Goal: Information Seeking & Learning: Learn about a topic

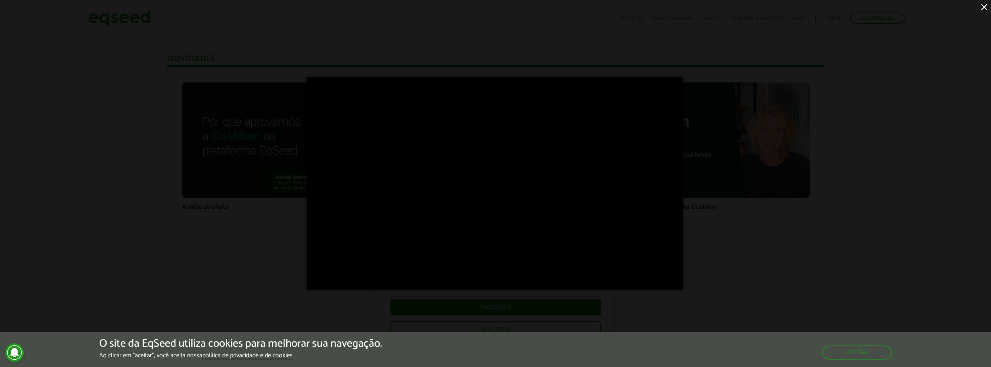
click at [481, 51] on div "×" at bounding box center [495, 183] width 991 height 367
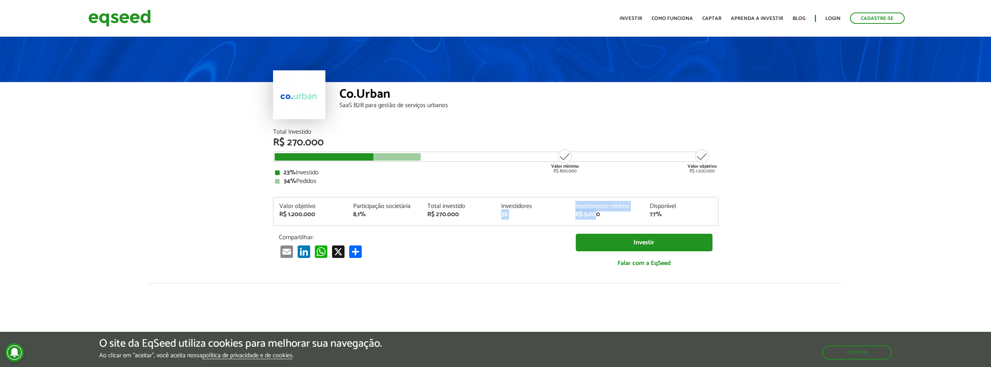
drag, startPoint x: 569, startPoint y: 204, endPoint x: 598, endPoint y: 214, distance: 31.3
click at [598, 214] on div "Valor objetivo R$ 1.200.000 Participação societária 8,1% Total investido R$ 270…" at bounding box center [495, 214] width 445 height 22
drag, startPoint x: 598, startPoint y: 214, endPoint x: 582, endPoint y: 214, distance: 16.4
click at [582, 214] on div "R$ 5.000" at bounding box center [606, 214] width 63 height 6
drag, startPoint x: 396, startPoint y: 87, endPoint x: 340, endPoint y: 88, distance: 55.9
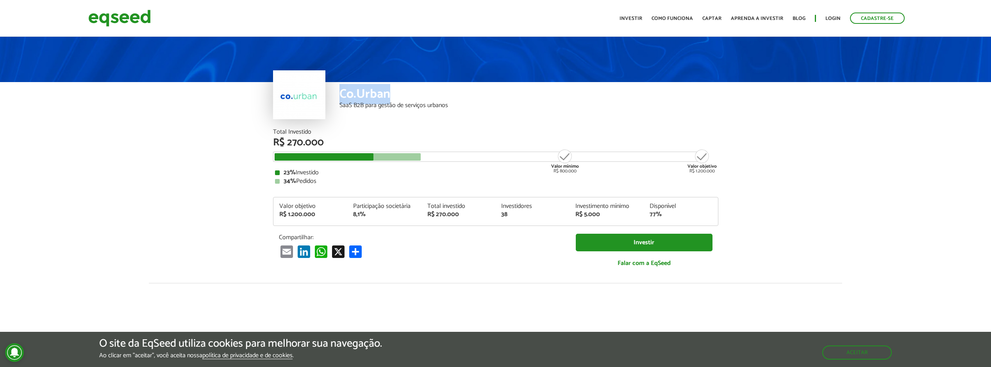
click at [340, 88] on div "Co.Urban SaaS B2B para gestão de serviços urbanos" at bounding box center [528, 105] width 379 height 47
copy div "Co.Urban"
click at [678, 125] on div "Co.Urban SaaS B2B para gestão de serviços urbanos" at bounding box center [528, 105] width 379 height 47
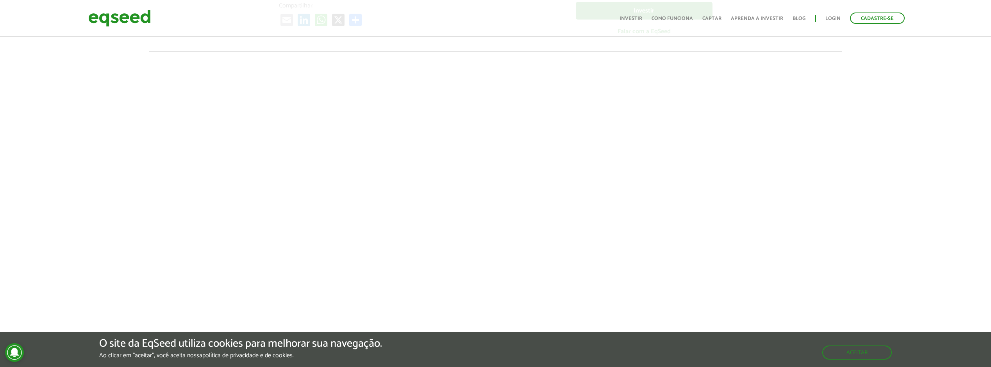
scroll to position [234, 0]
click at [773, 170] on div at bounding box center [495, 181] width 991 height 266
